Goal: Information Seeking & Learning: Learn about a topic

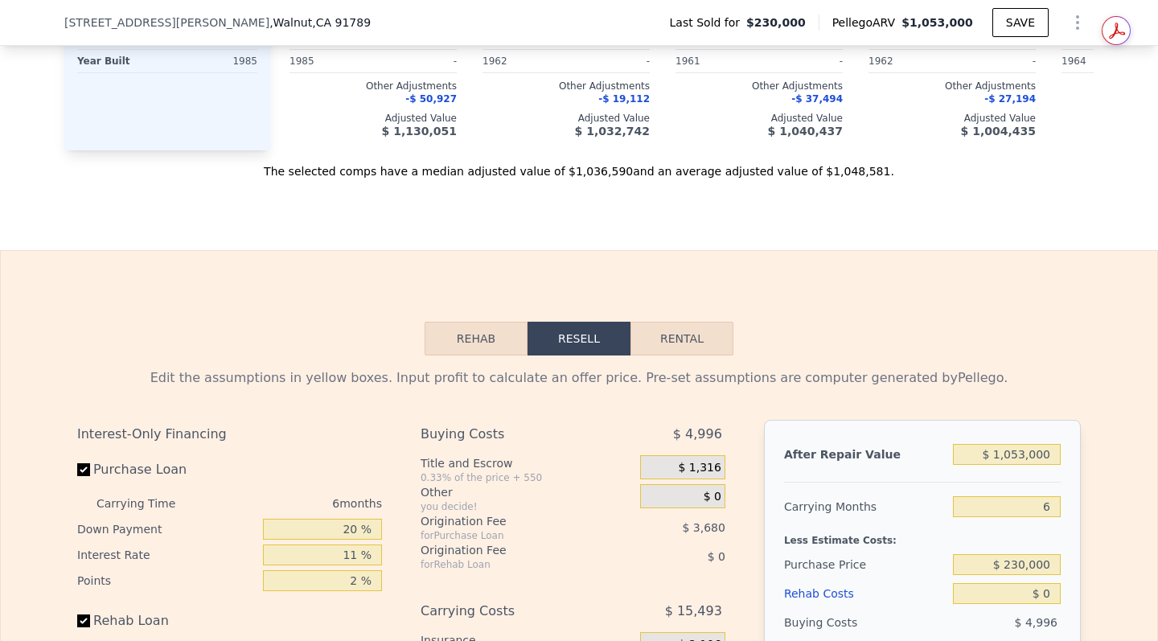
scroll to position [1968, 0]
click at [693, 357] on button "Rental" at bounding box center [682, 340] width 103 height 34
select select "30"
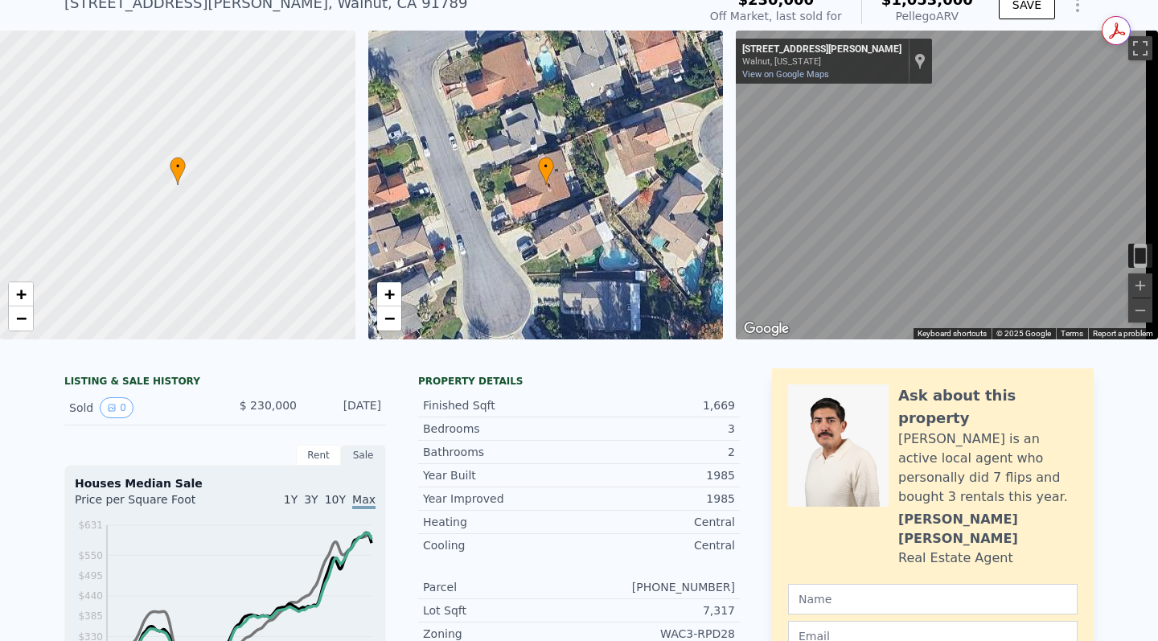
scroll to position [6, 0]
